Goal: Information Seeking & Learning: Learn about a topic

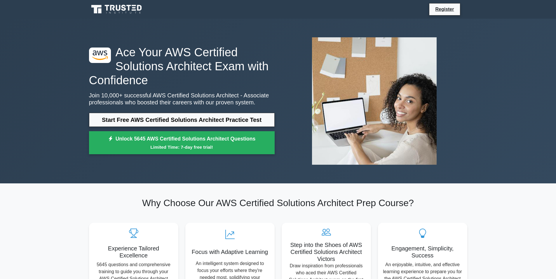
click at [131, 7] on icon at bounding box center [117, 9] width 56 height 11
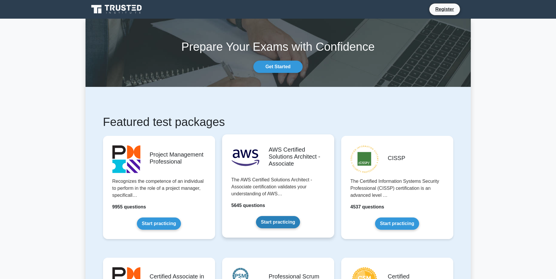
click at [282, 221] on link "Start practicing" at bounding box center [278, 222] width 44 height 12
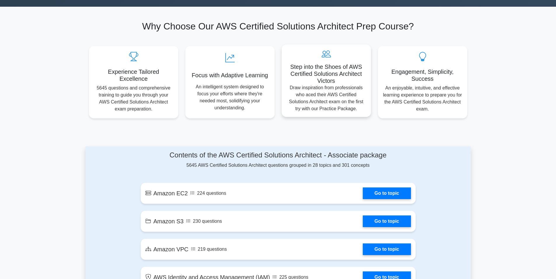
scroll to position [263, 0]
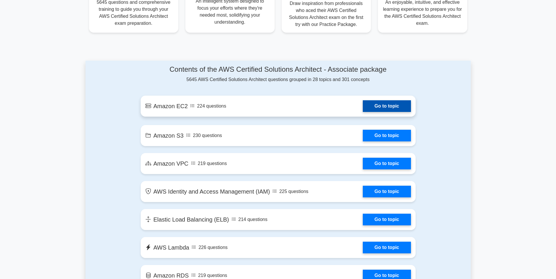
click at [399, 106] on link "Go to topic" at bounding box center [387, 106] width 48 height 12
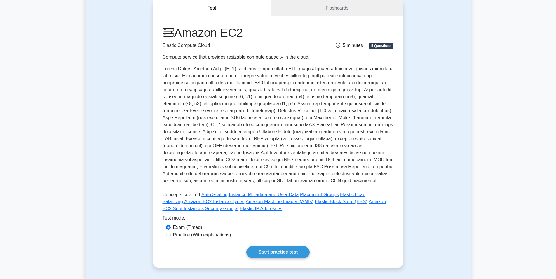
scroll to position [58, 0]
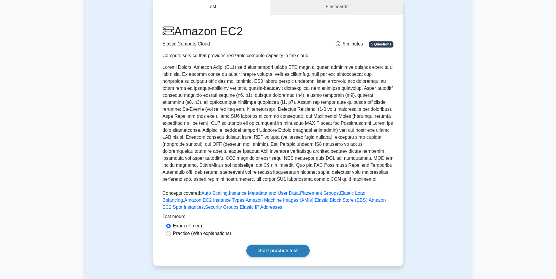
click at [286, 251] on link "Start practice test" at bounding box center [277, 251] width 63 height 12
click at [170, 235] on input "Practice (With explanations)" at bounding box center [168, 233] width 5 height 5
radio input "true"
click at [272, 250] on link "Start practice test" at bounding box center [277, 251] width 63 height 12
click at [278, 248] on link "Start practice test" at bounding box center [277, 251] width 63 height 12
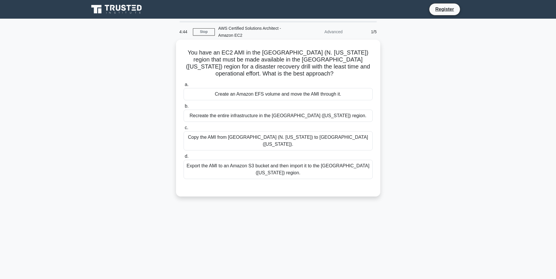
click at [338, 139] on div "Copy the AMI from US East (N. Virginia) to US West (Oregon)." at bounding box center [278, 140] width 189 height 19
click at [184, 130] on input "c. Copy the AMI from US East (N. Virginia) to US West (Oregon)." at bounding box center [184, 128] width 0 height 4
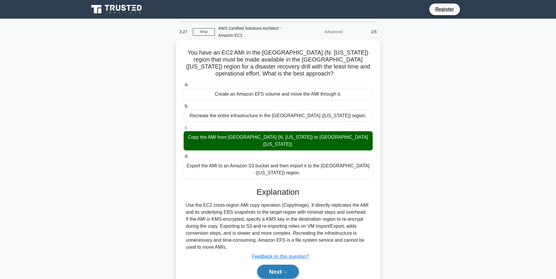
click at [268, 265] on button "Next" at bounding box center [278, 272] width 42 height 14
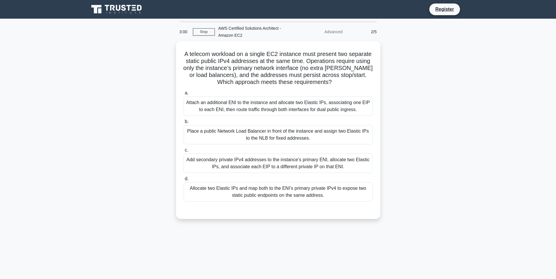
click at [428, 73] on div "A telecom workload on a single EC2 instance must present two separate static pu…" at bounding box center [278, 133] width 385 height 185
click at [246, 192] on div "Allocate two Elastic IPs and map both to the ENI’s primary private IPv4 to expo…" at bounding box center [278, 190] width 189 height 19
click at [184, 180] on input "d. Allocate two Elastic IPs and map both to the ENI’s primary private IPv4 to e…" at bounding box center [184, 178] width 0 height 4
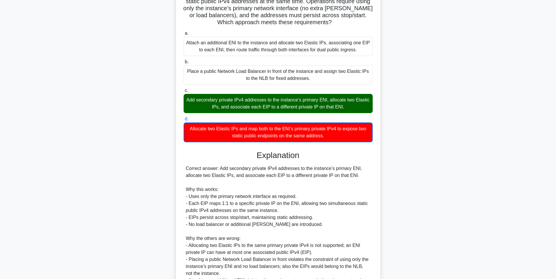
scroll to position [123, 0]
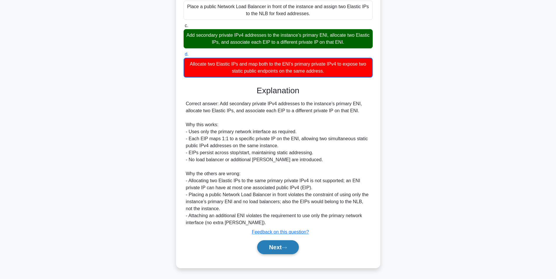
click at [282, 246] on button "Next" at bounding box center [278, 248] width 42 height 14
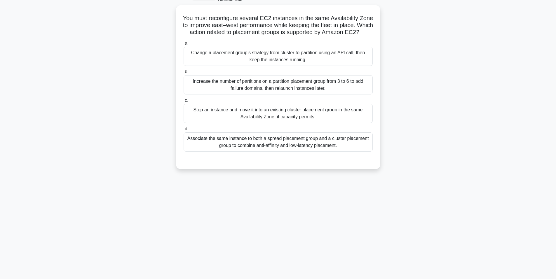
scroll to position [7, 0]
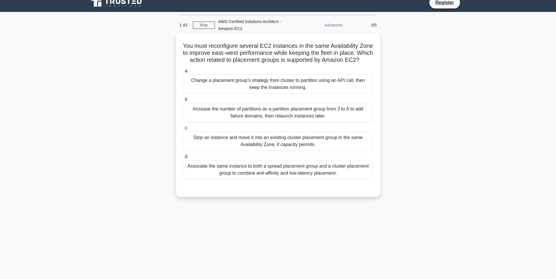
click at [282, 180] on div "Associate the same instance to both a spread placement group and a cluster plac…" at bounding box center [278, 169] width 189 height 19
click at [184, 159] on input "d. Associate the same instance to both a spread placement group and a cluster p…" at bounding box center [184, 157] width 0 height 4
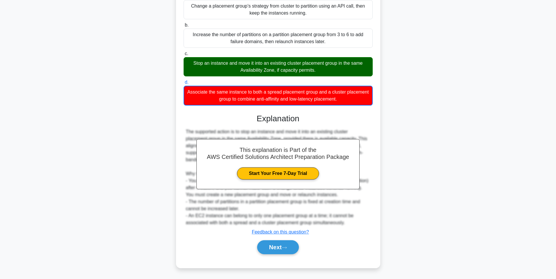
scroll to position [31, 0]
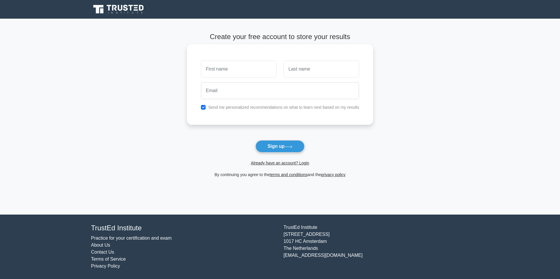
click at [233, 68] on input "text" at bounding box center [239, 69] width 76 height 17
type input "ailine"
type input "lim"
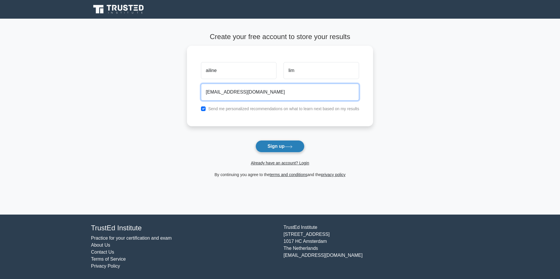
type input "[EMAIL_ADDRESS][DOMAIN_NAME]"
click at [281, 147] on button "Sign up" at bounding box center [280, 146] width 49 height 12
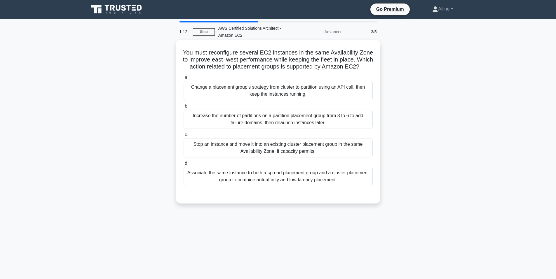
click at [302, 154] on div "Stop an instance and move it into an existing cluster placement group in the sa…" at bounding box center [278, 147] width 189 height 19
click at [184, 137] on input "c. Stop an instance and move it into an existing cluster placement group in the…" at bounding box center [184, 135] width 0 height 4
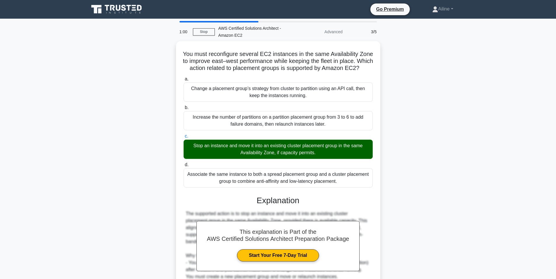
click at [417, 182] on div "You must reconfigure several EC2 instances in the same Availability Zone to imp…" at bounding box center [278, 199] width 385 height 316
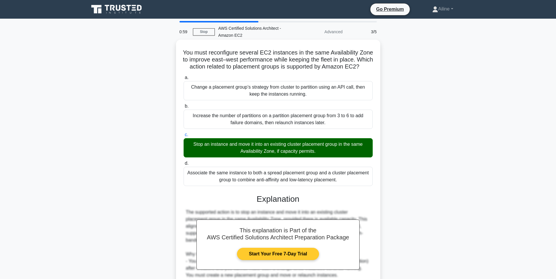
click at [294, 260] on link "Start Your Free 7-Day Trial" at bounding box center [278, 254] width 82 height 12
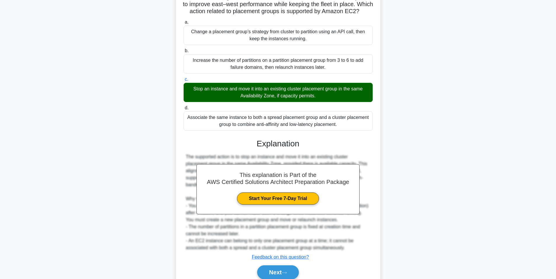
scroll to position [88, 0]
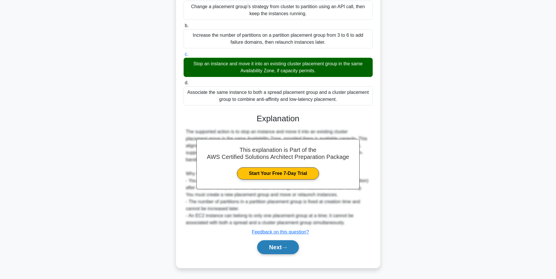
click at [287, 246] on button "Next" at bounding box center [278, 248] width 42 height 14
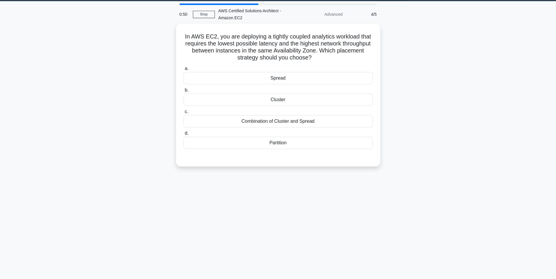
scroll to position [0, 0]
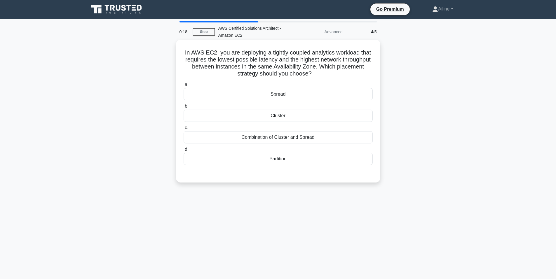
click at [282, 140] on div "Combination of Cluster and Spread" at bounding box center [278, 137] width 189 height 12
click at [184, 130] on input "c. Combination of Cluster and Spread" at bounding box center [184, 128] width 0 height 4
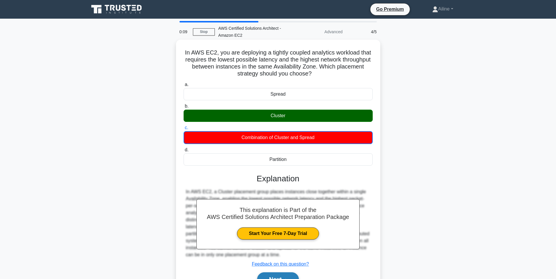
click at [288, 276] on button "Next" at bounding box center [278, 280] width 42 height 14
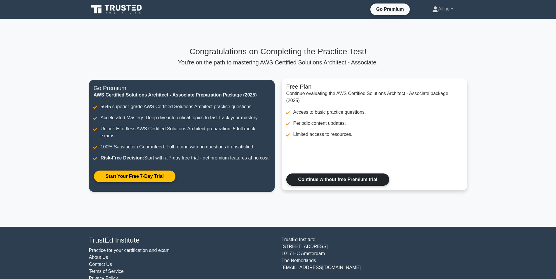
click at [332, 186] on link "Continue without free Premium trial" at bounding box center [337, 180] width 103 height 12
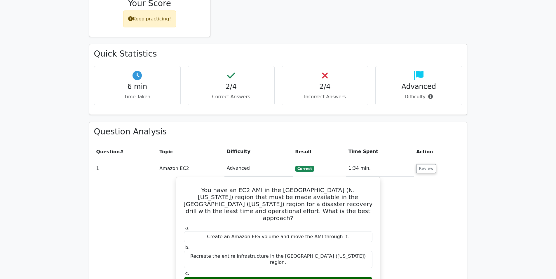
scroll to position [484, 0]
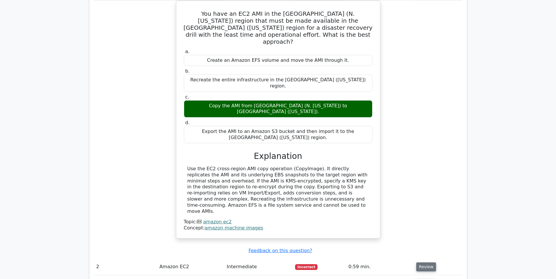
click at [422, 263] on button "Review" at bounding box center [426, 267] width 20 height 9
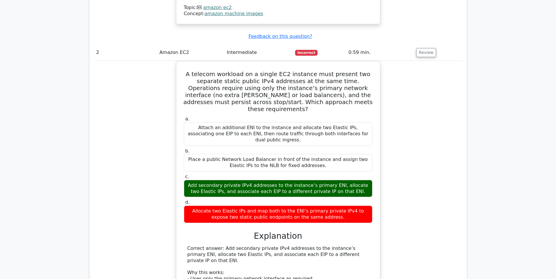
scroll to position [688, 0]
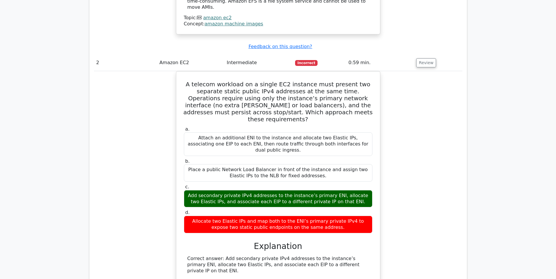
click at [422, 186] on div "A telecom workload on a single EC2 instance must present two separate static pu…" at bounding box center [278, 236] width 368 height 331
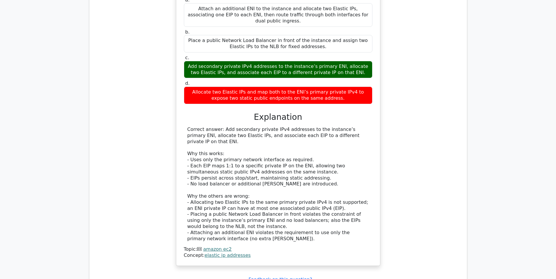
scroll to position [834, 0]
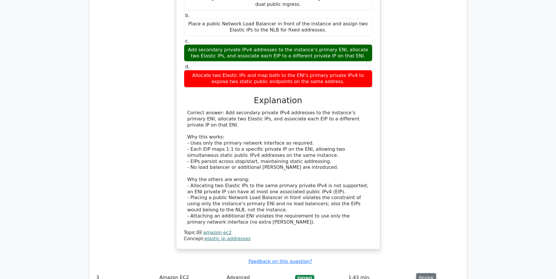
click at [425, 274] on button "Review" at bounding box center [426, 278] width 20 height 9
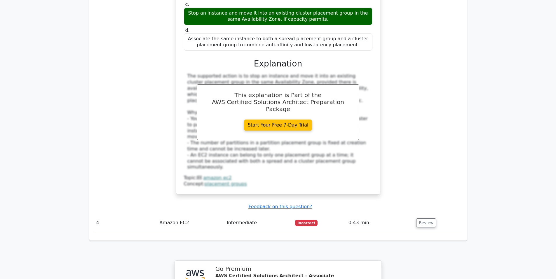
scroll to position [1214, 0]
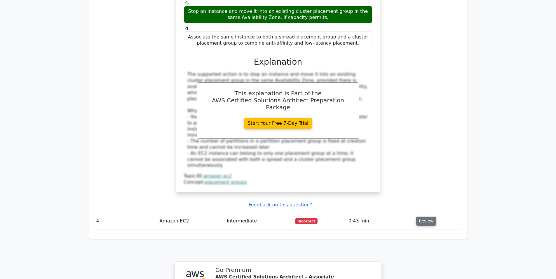
click at [421, 217] on button "Review" at bounding box center [426, 221] width 20 height 9
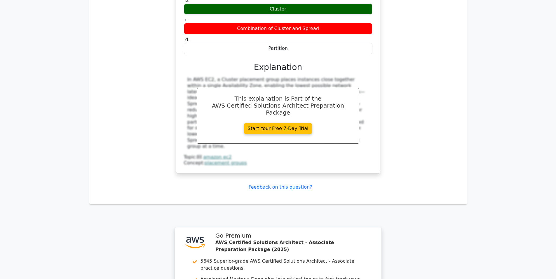
scroll to position [1615, 0]
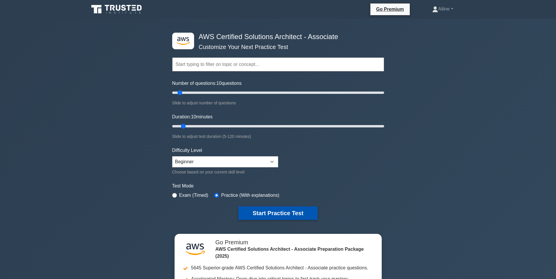
click at [269, 213] on button "Start Practice Test" at bounding box center [277, 213] width 79 height 13
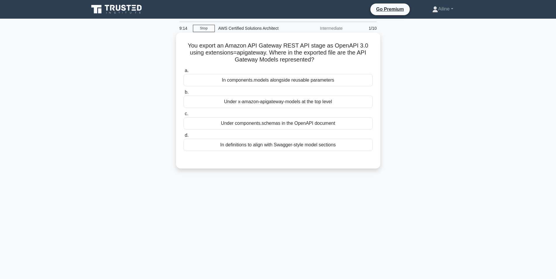
click at [275, 102] on div "Under x-amazon-apigateway-models at the top level" at bounding box center [278, 102] width 189 height 12
click at [184, 94] on input "b. Under x-amazon-apigateway-models at the top level" at bounding box center [184, 92] width 0 height 4
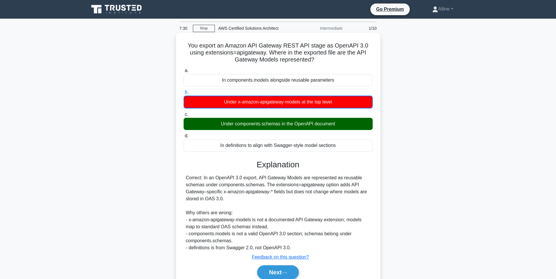
scroll to position [36, 0]
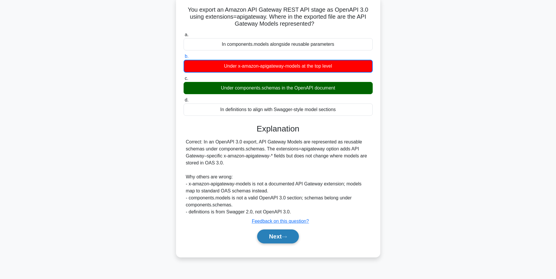
click at [287, 239] on icon at bounding box center [284, 237] width 5 height 3
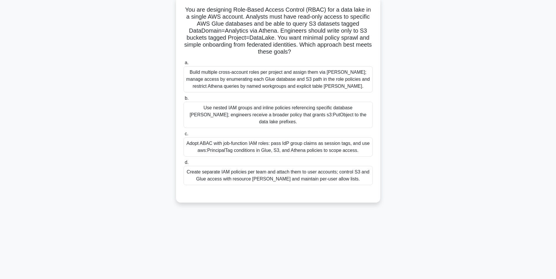
click at [335, 172] on div "Create separate IAM policies per team and attach them to user accounts; control…" at bounding box center [278, 175] width 189 height 19
click at [184, 165] on input "d. Create separate IAM policies per team and attach them to user accounts; cont…" at bounding box center [184, 163] width 0 height 4
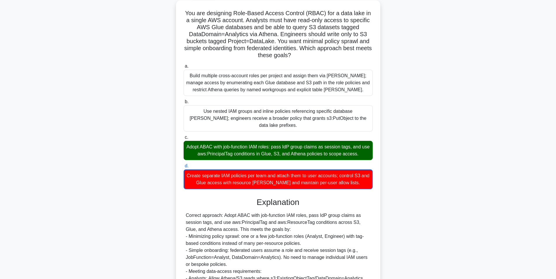
scroll to position [0, 0]
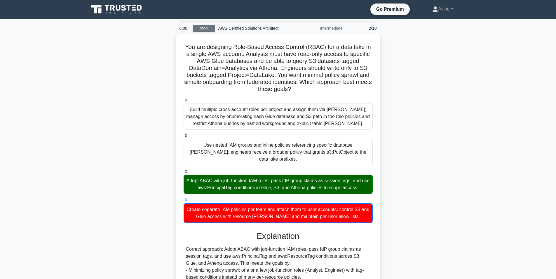
click at [206, 27] on link "Stop" at bounding box center [204, 28] width 22 height 7
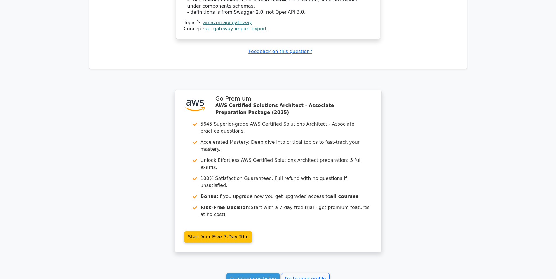
scroll to position [671, 0]
click at [295, 273] on link "Go to your profile" at bounding box center [305, 278] width 48 height 11
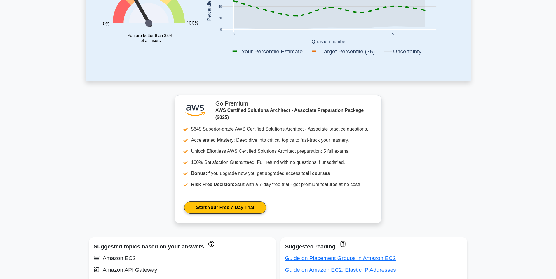
scroll to position [350, 0]
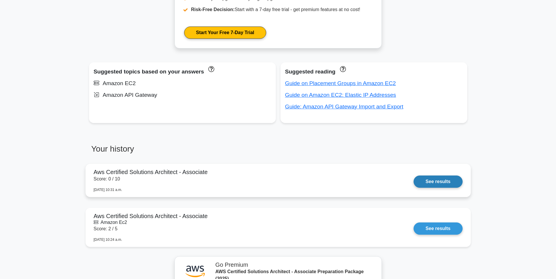
click at [426, 183] on link "See results" at bounding box center [438, 182] width 49 height 12
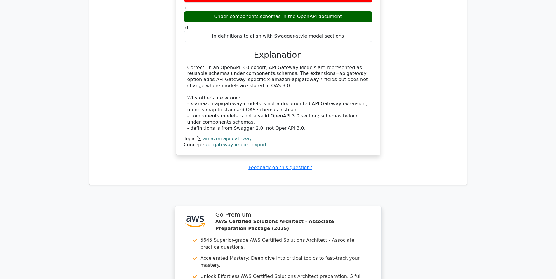
scroll to position [642, 0]
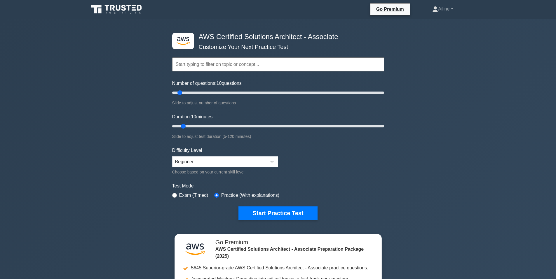
drag, startPoint x: 268, startPoint y: 212, endPoint x: 236, endPoint y: 216, distance: 32.4
click at [236, 216] on div "Start Practice Test" at bounding box center [278, 213] width 212 height 13
click at [264, 164] on select "Beginner Intermediate Expert" at bounding box center [225, 161] width 106 height 11
click at [271, 161] on select "Beginner Intermediate Expert" at bounding box center [225, 161] width 106 height 11
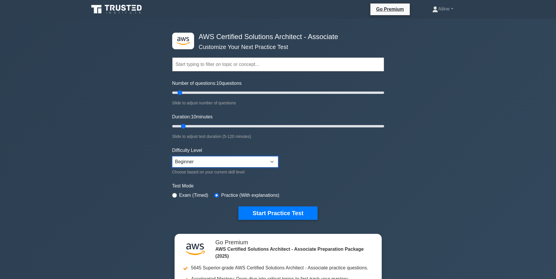
select select "intermediate"
click at [172, 156] on select "Beginner Intermediate Expert" at bounding box center [225, 161] width 106 height 11
click at [262, 214] on button "Start Practice Test" at bounding box center [277, 213] width 79 height 13
click at [282, 211] on button "Start Practice Test" at bounding box center [277, 213] width 79 height 13
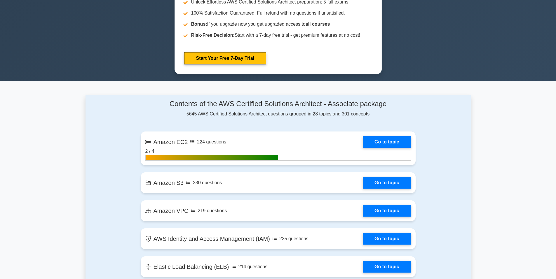
scroll to position [292, 0]
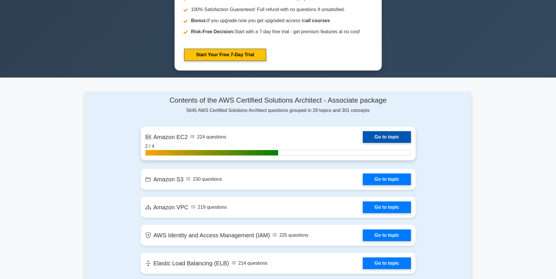
click at [371, 137] on link "Go to topic" at bounding box center [387, 137] width 48 height 12
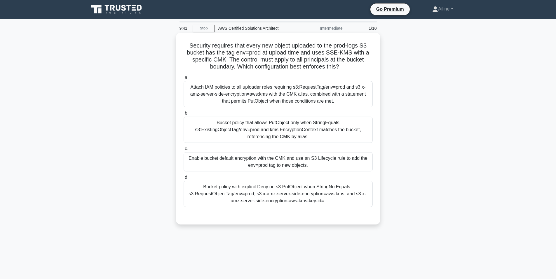
click at [316, 99] on div "Attach IAM policies to all uploader roles requiring s3:RequestTag/env=prod and …" at bounding box center [278, 94] width 189 height 26
click at [184, 80] on input "a. Attach IAM policies to all uploader roles requiring s3:RequestTag/env=prod a…" at bounding box center [184, 78] width 0 height 4
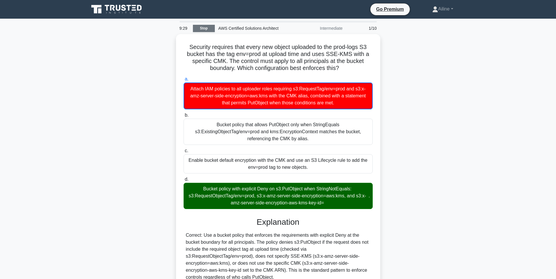
click at [204, 28] on link "Stop" at bounding box center [204, 28] width 22 height 7
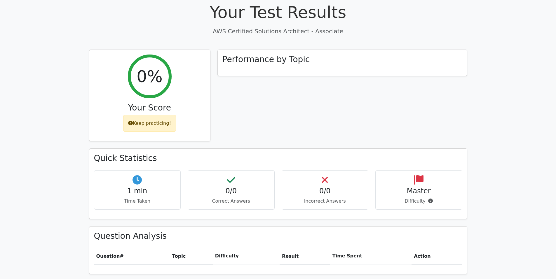
scroll to position [379, 0]
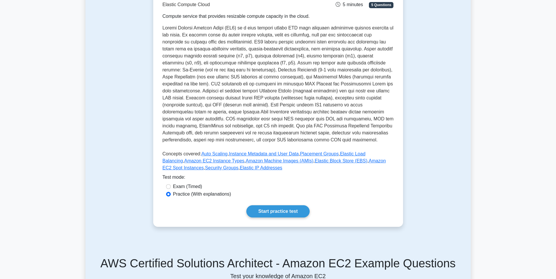
scroll to position [175, 0]
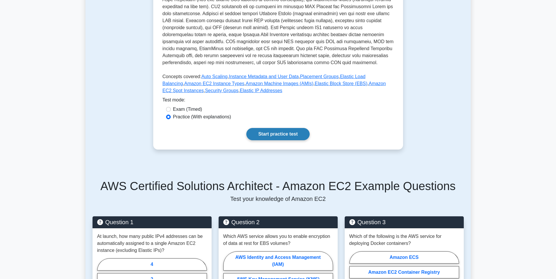
click at [287, 131] on link "Start practice test" at bounding box center [277, 134] width 63 height 12
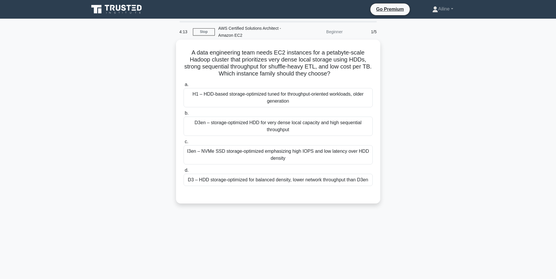
click at [287, 152] on div "I3en – NVMe SSD storage-optimized emphasizing high IOPS and low latency over HD…" at bounding box center [278, 154] width 189 height 19
click at [184, 144] on input "c. I3en – NVMe SSD storage-optimized emphasizing high IOPS and low latency over…" at bounding box center [184, 142] width 0 height 4
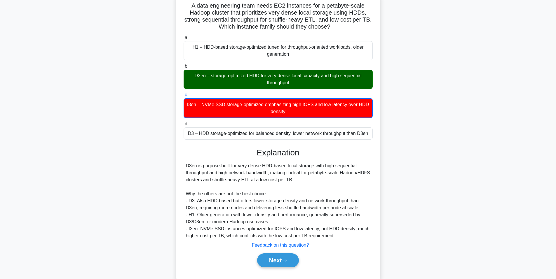
scroll to position [60, 0]
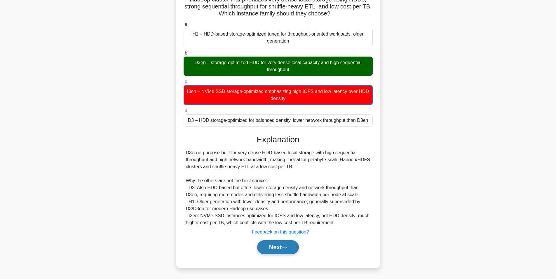
click at [274, 247] on button "Next" at bounding box center [278, 248] width 42 height 14
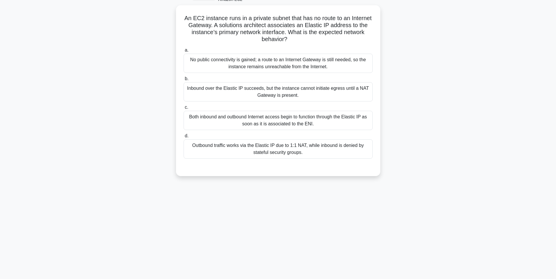
scroll to position [36, 0]
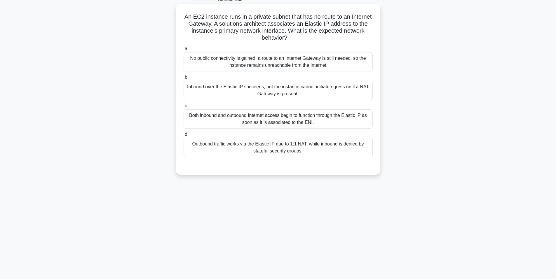
click at [351, 64] on div "No public connectivity is gained; a route to an Internet Gateway is still neede…" at bounding box center [278, 61] width 189 height 19
click at [184, 51] on input "a. No public connectivity is gained; a route to an Internet Gateway is still ne…" at bounding box center [184, 49] width 0 height 4
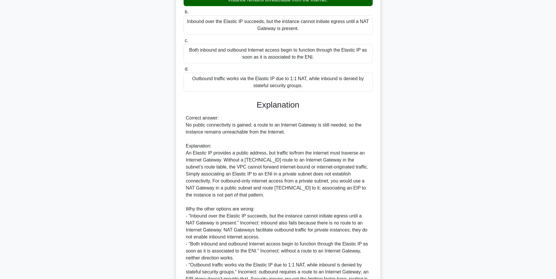
scroll to position [158, 0]
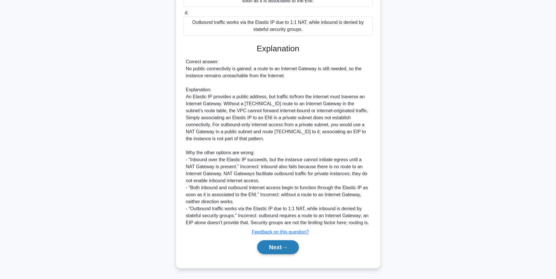
click at [287, 248] on icon at bounding box center [284, 247] width 5 height 3
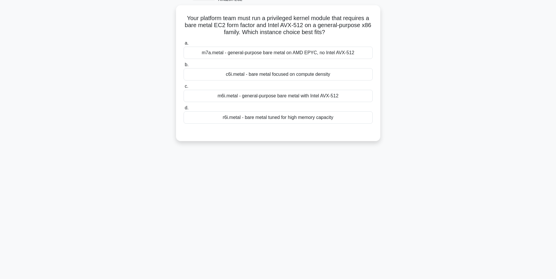
scroll to position [7, 0]
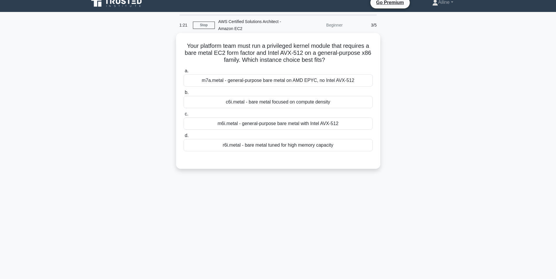
click at [349, 125] on div "m6i.metal - general-purpose bare metal with Intel AVX-512" at bounding box center [278, 124] width 189 height 12
click at [184, 116] on input "c. m6i.metal - general-purpose bare metal with Intel AVX-512" at bounding box center [184, 114] width 0 height 4
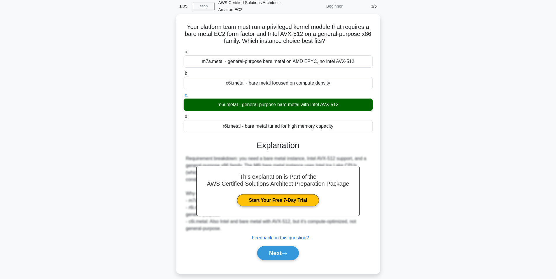
scroll to position [36, 0]
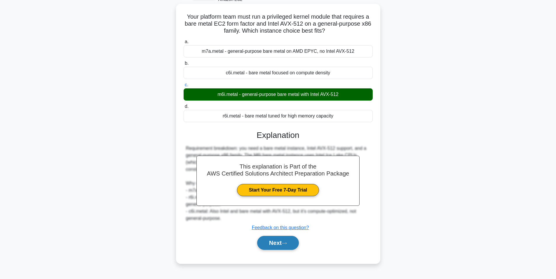
click at [290, 236] on button "Next" at bounding box center [278, 243] width 42 height 14
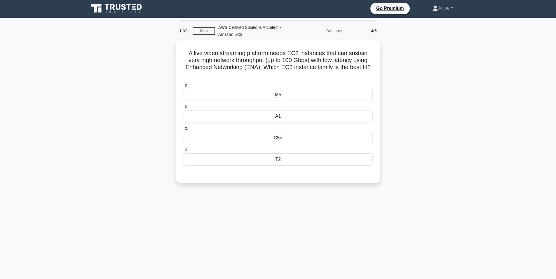
scroll to position [0, 0]
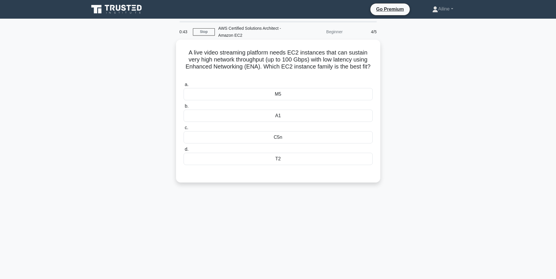
click at [325, 138] on div "C5n" at bounding box center [278, 137] width 189 height 12
click at [184, 130] on input "c. C5n" at bounding box center [184, 128] width 0 height 4
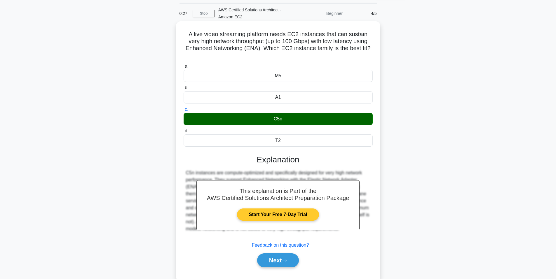
scroll to position [36, 0]
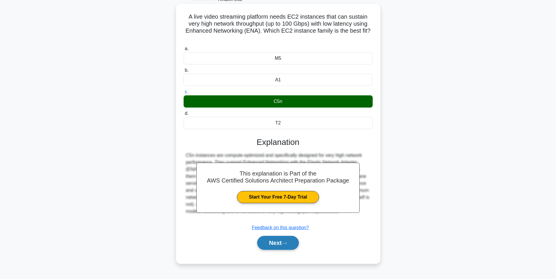
click at [288, 246] on button "Next" at bounding box center [278, 243] width 42 height 14
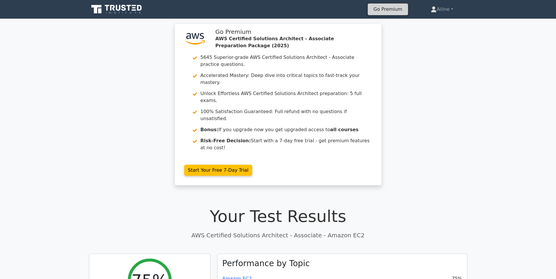
click at [391, 10] on link "Go Premium" at bounding box center [388, 9] width 36 height 8
click at [440, 9] on link "Ailine" at bounding box center [442, 10] width 50 height 12
click at [118, 10] on icon at bounding box center [118, 8] width 5 height 6
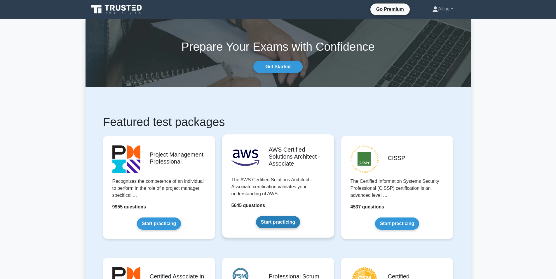
click at [280, 224] on link "Start practicing" at bounding box center [278, 222] width 44 height 12
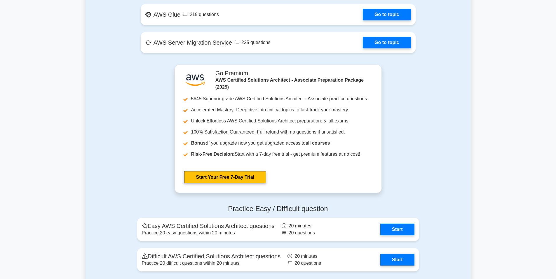
scroll to position [1168, 0]
